Goal: Navigation & Orientation: Find specific page/section

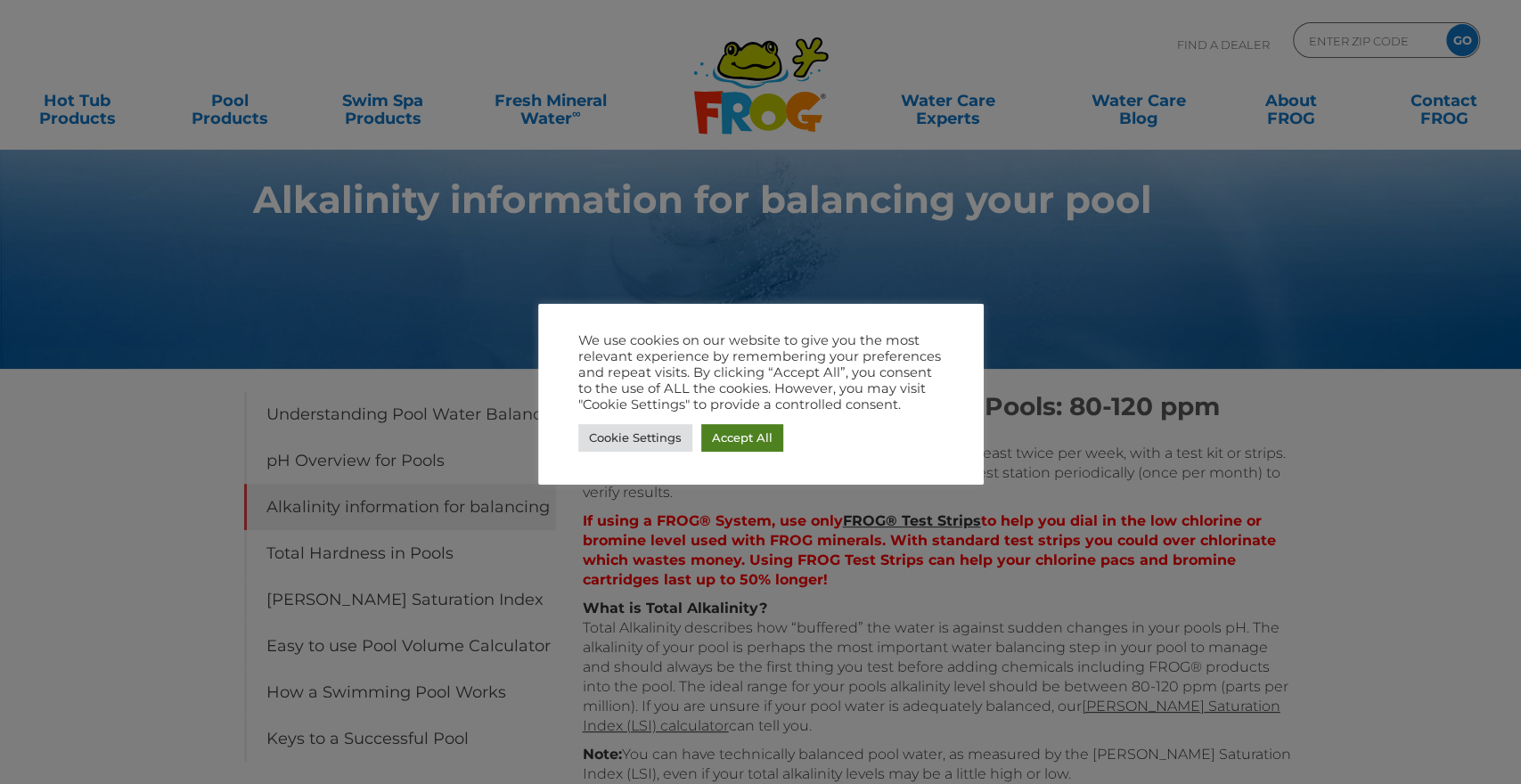
click at [749, 429] on link "Accept All" at bounding box center [743, 438] width 82 height 27
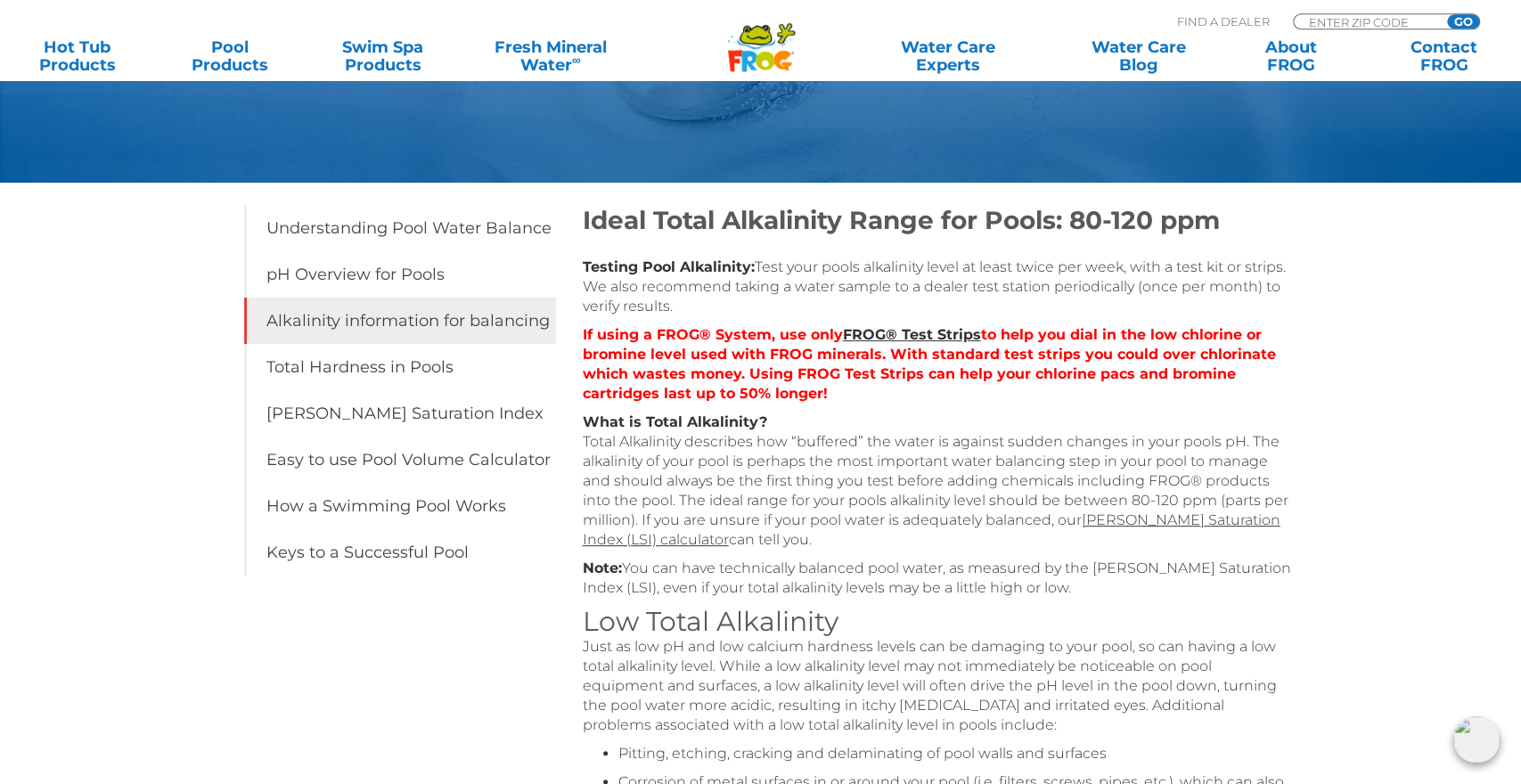
scroll to position [185, 0]
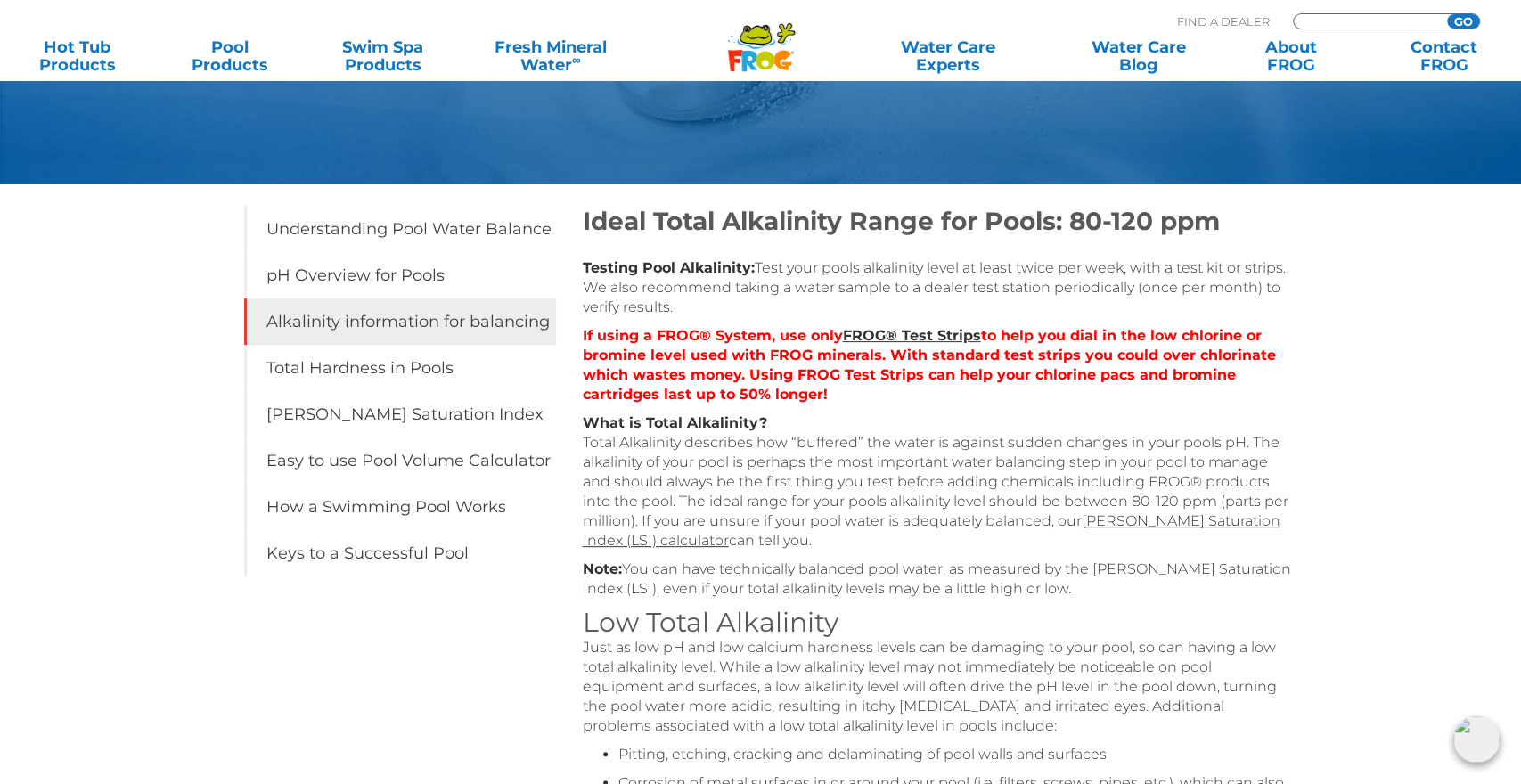
click at [1370, 21] on input "Zip Code Form" at bounding box center [1367, 22] width 120 height 15
type input "23456"
click at [1475, 22] on input "GO" at bounding box center [1463, 22] width 32 height 15
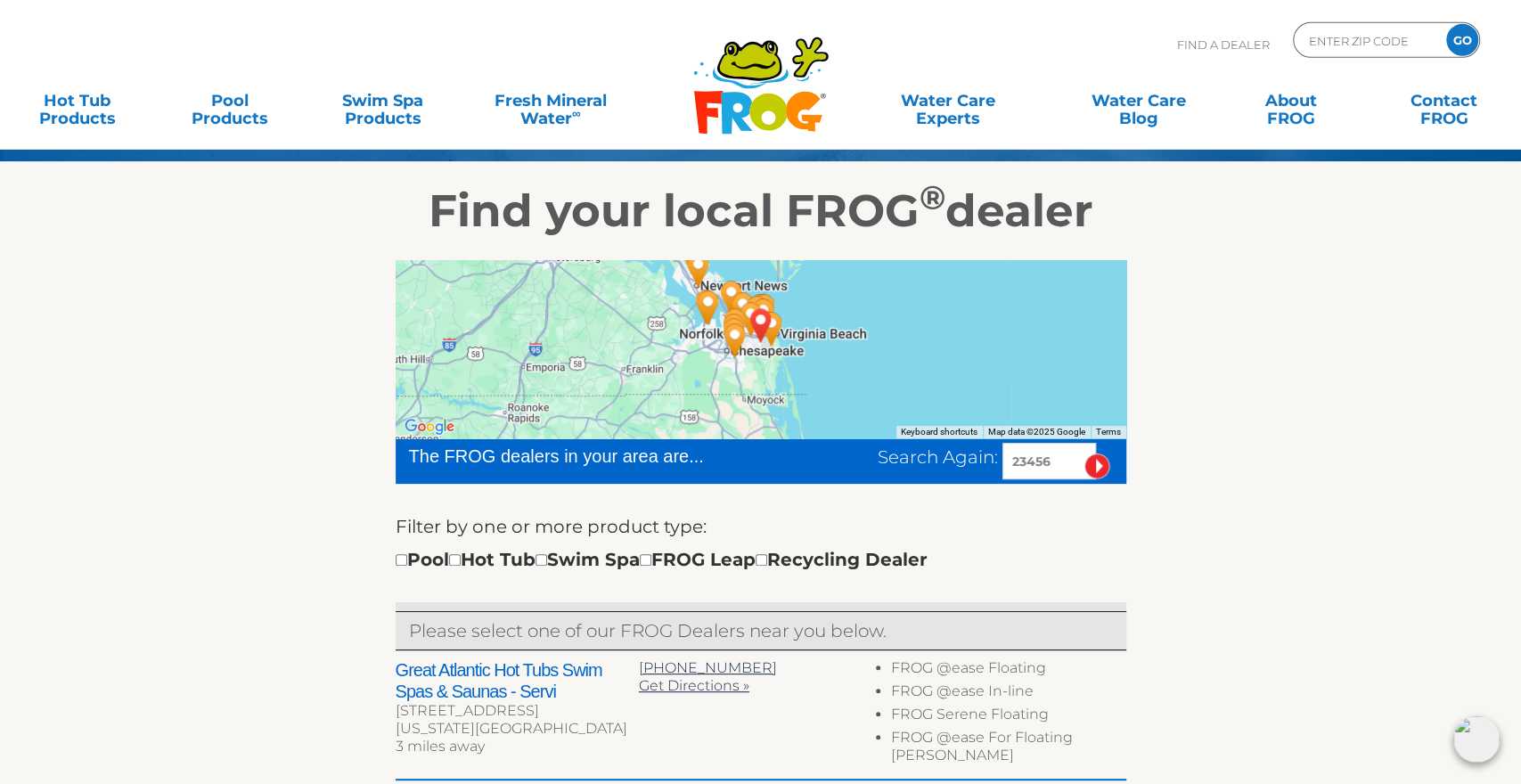
scroll to position [371, 0]
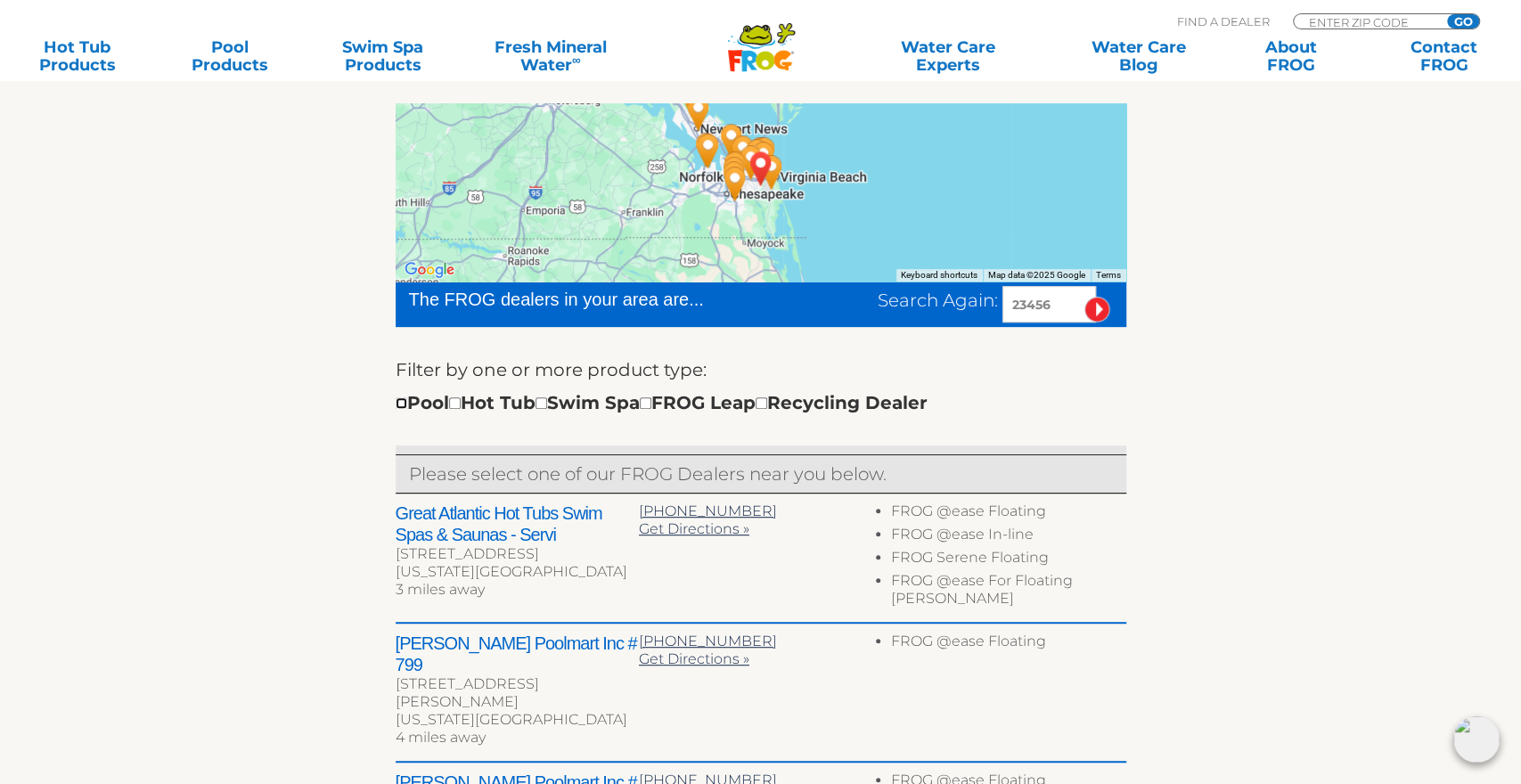
click at [402, 404] on input "checkbox" at bounding box center [401, 403] width 12 height 12
checkbox input "true"
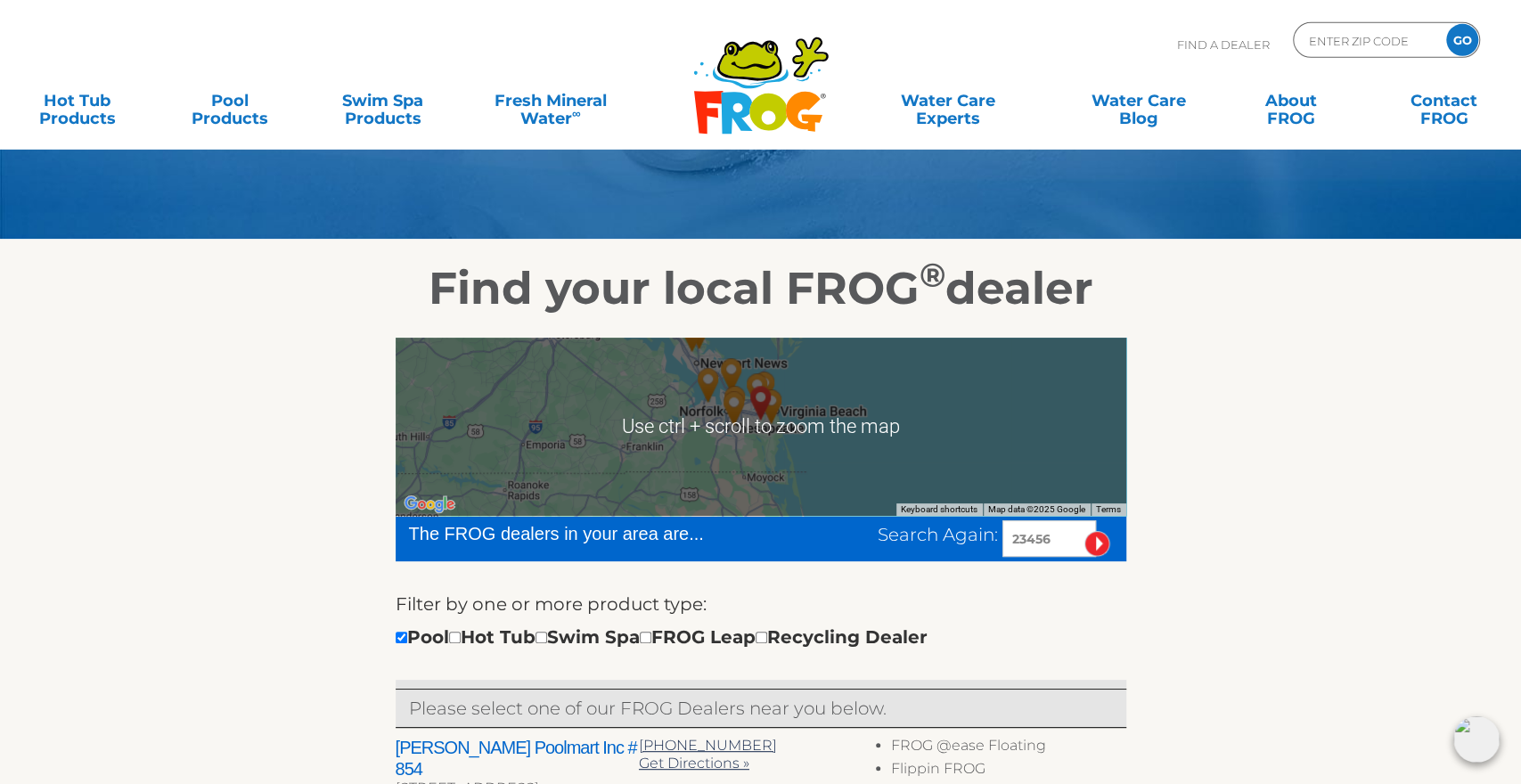
scroll to position [185, 0]
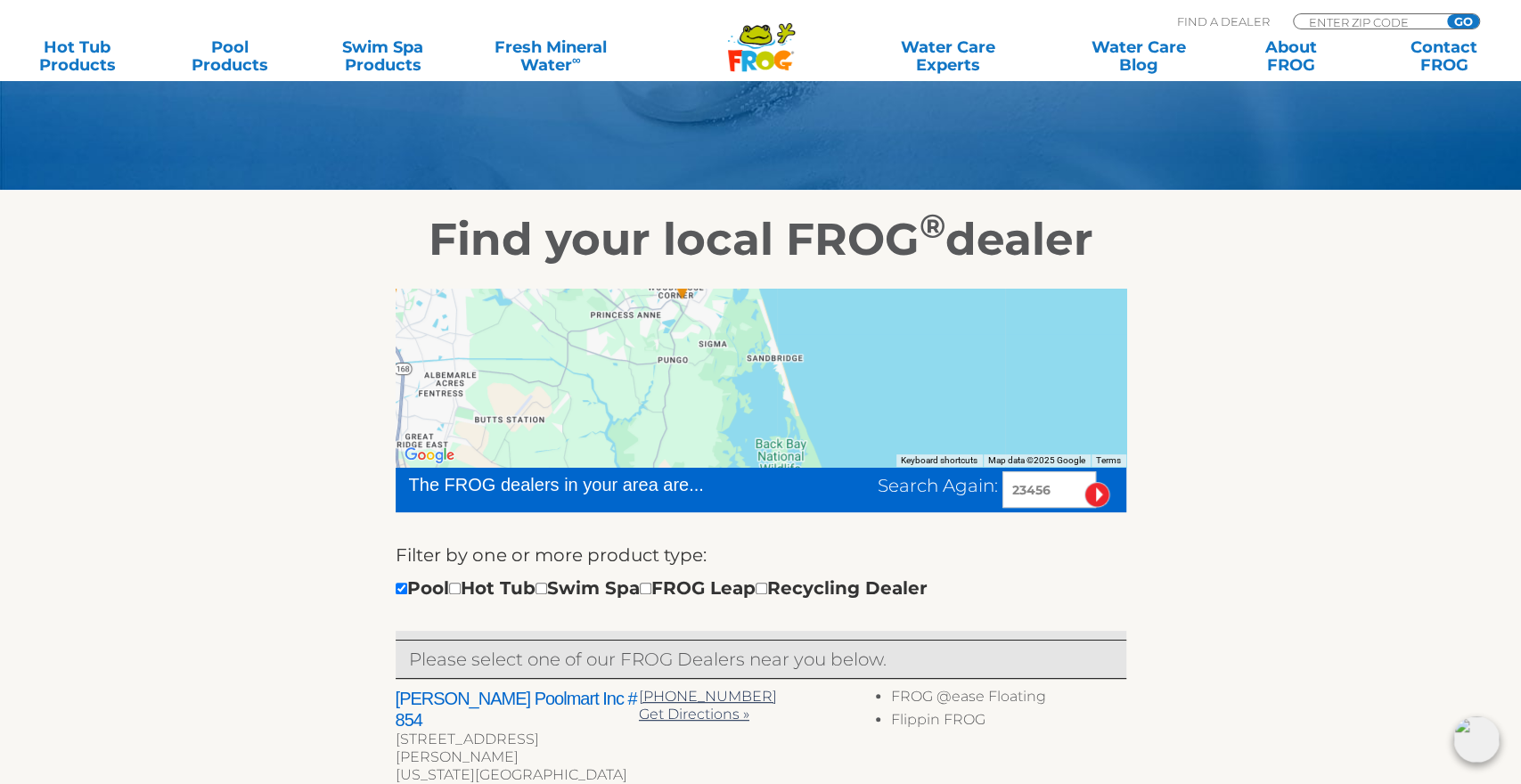
drag, startPoint x: 626, startPoint y: 363, endPoint x: 1123, endPoint y: 403, distance: 498.6
click at [1123, 403] on div at bounding box center [760, 378] width 731 height 178
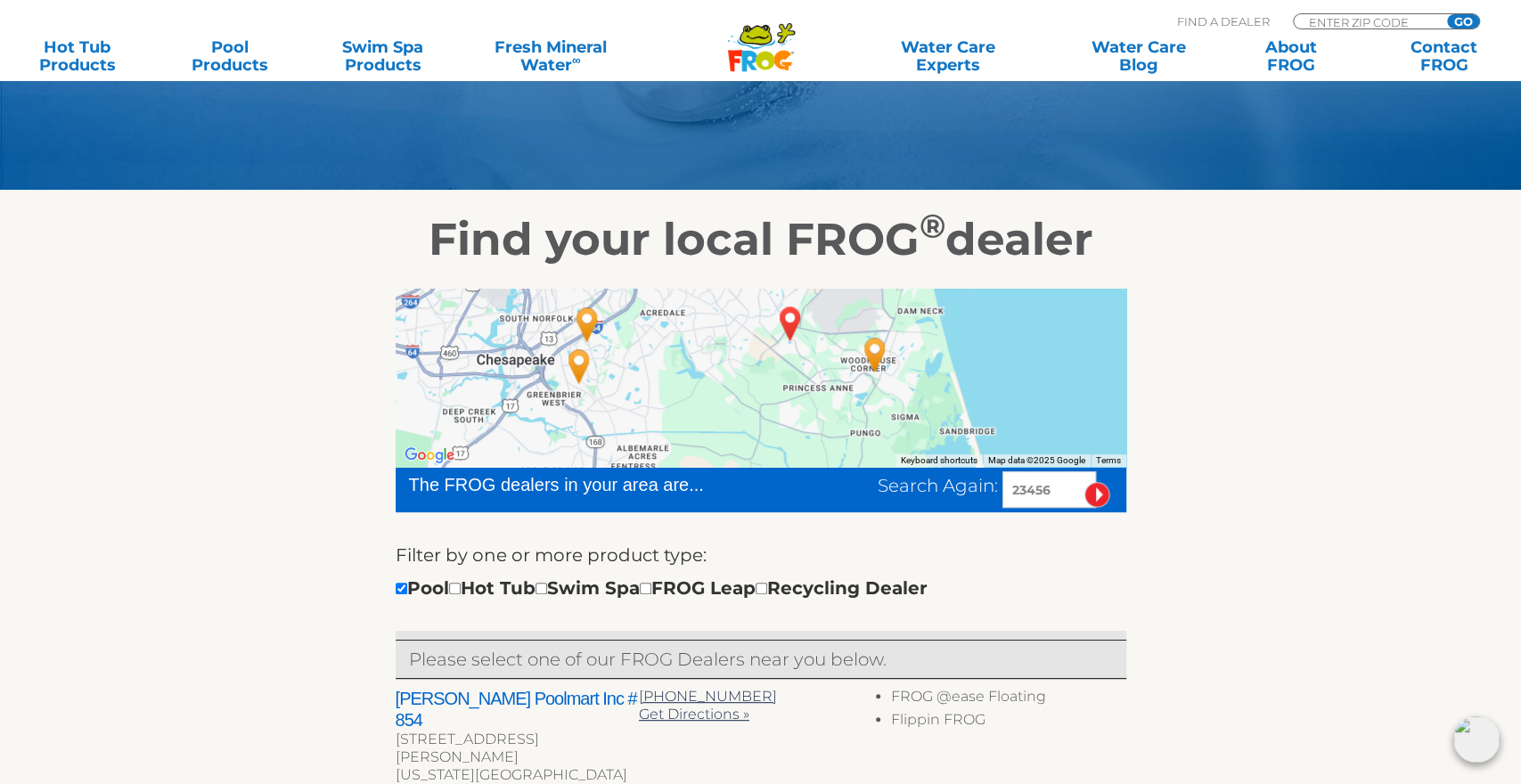
drag, startPoint x: 807, startPoint y: 338, endPoint x: 1001, endPoint y: 413, distance: 208.0
click at [1001, 413] on div at bounding box center [760, 378] width 731 height 178
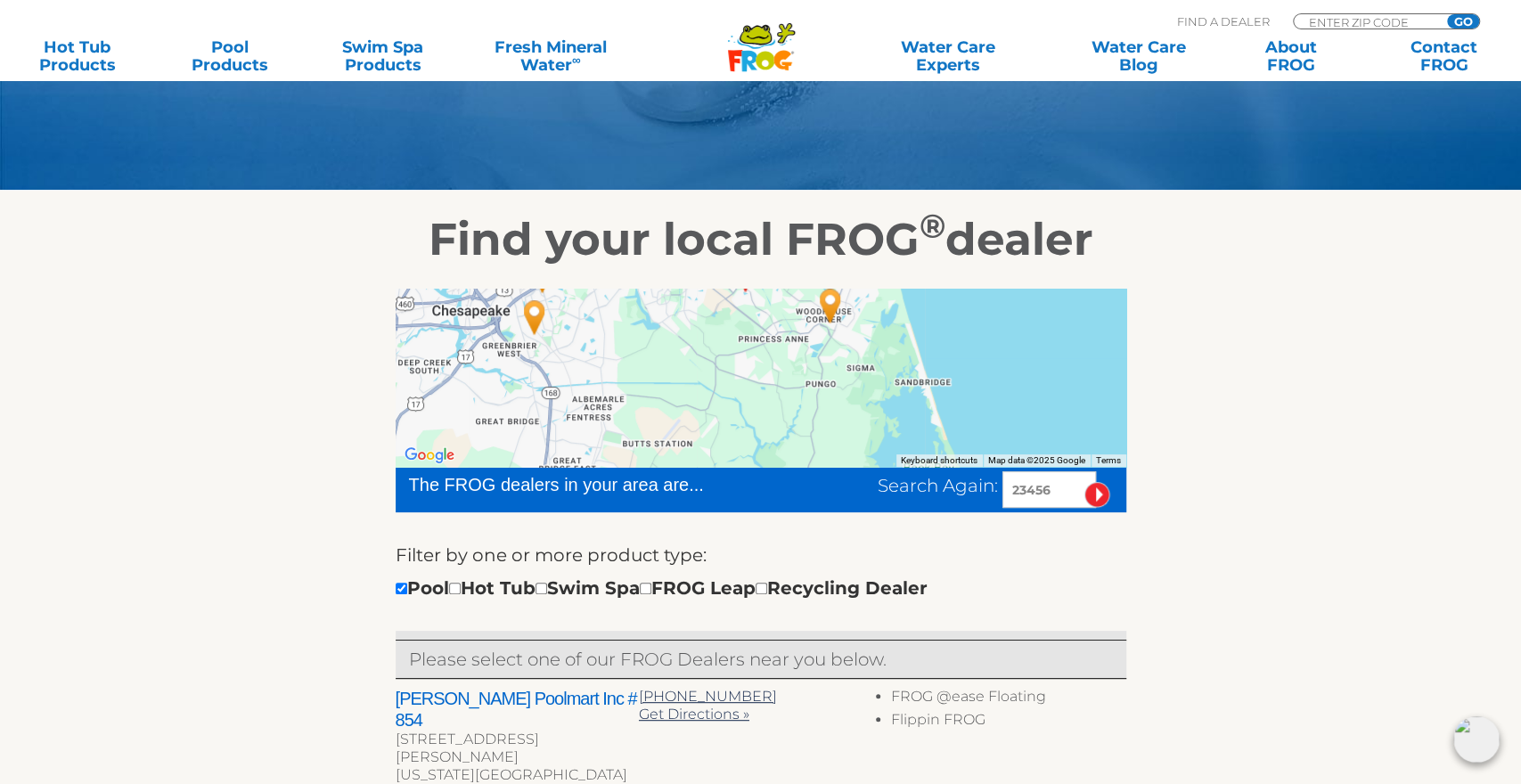
drag, startPoint x: 1004, startPoint y: 390, endPoint x: 959, endPoint y: 339, distance: 68.0
click at [959, 339] on div at bounding box center [760, 378] width 731 height 178
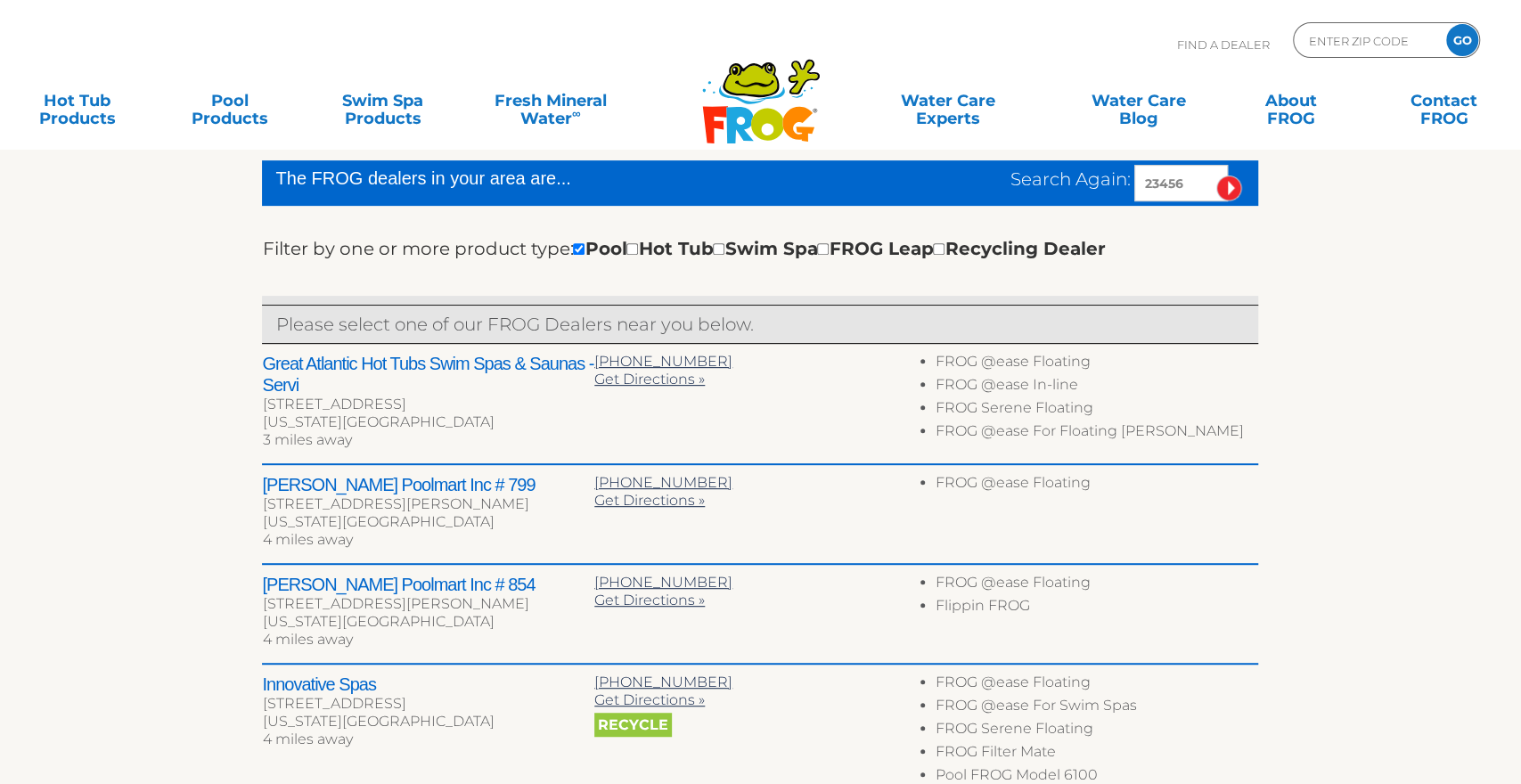
scroll to position [371, 0]
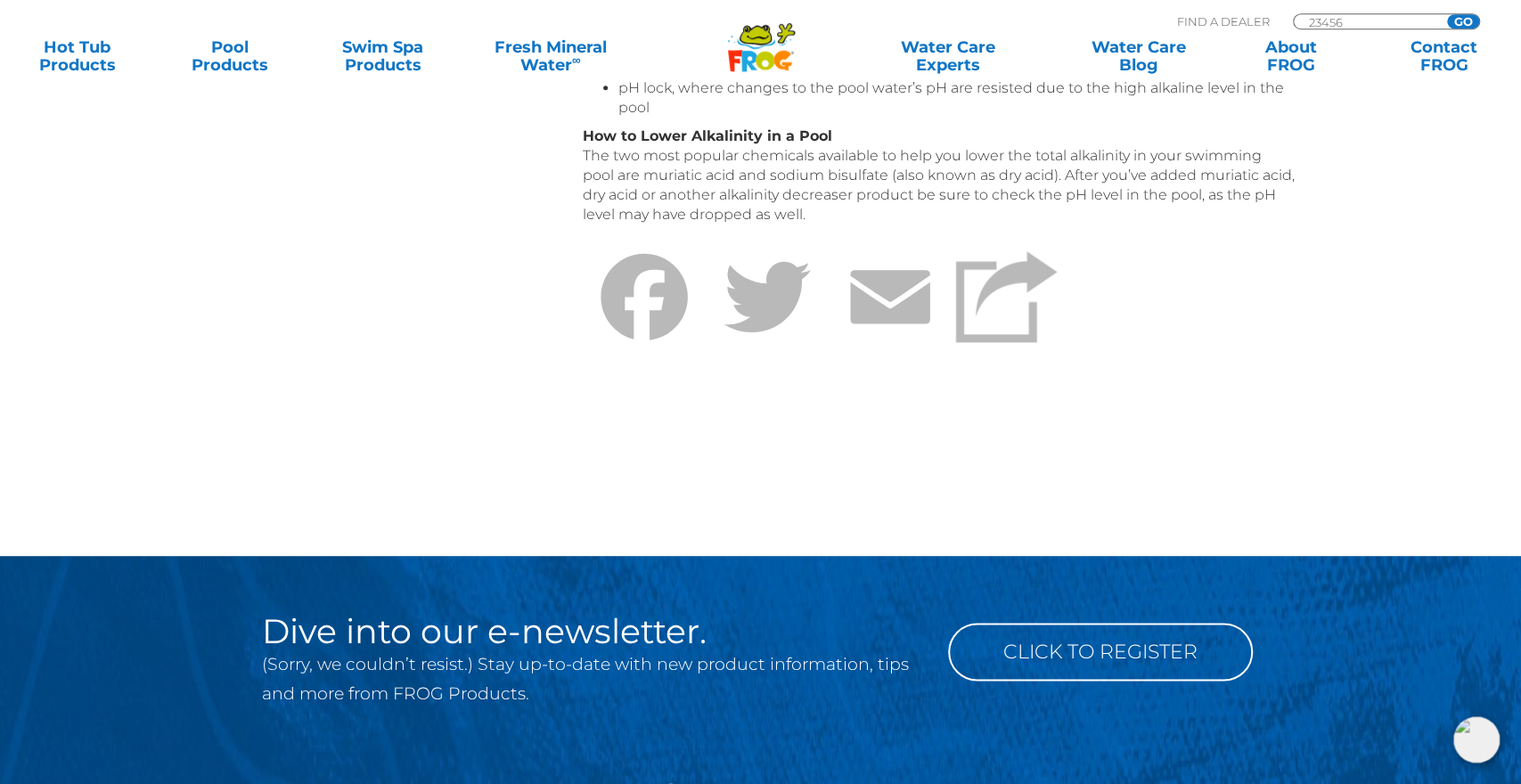
scroll to position [1576, 0]
